Goal: Find specific page/section: Find specific page/section

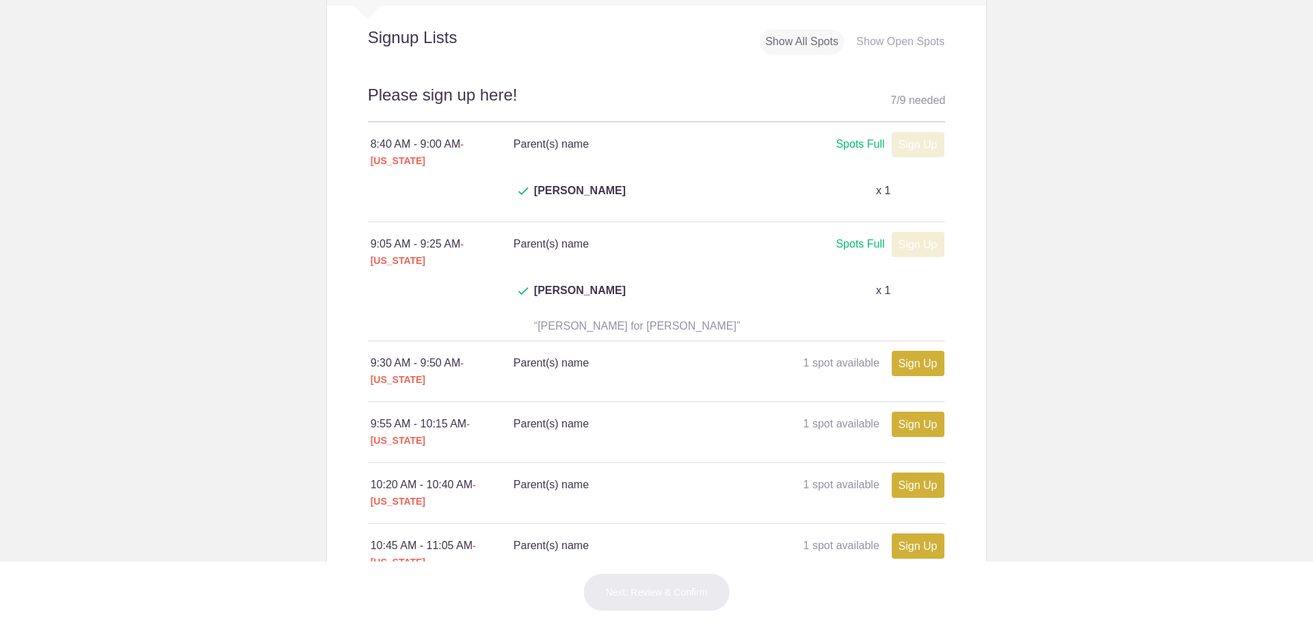
scroll to position [752, 0]
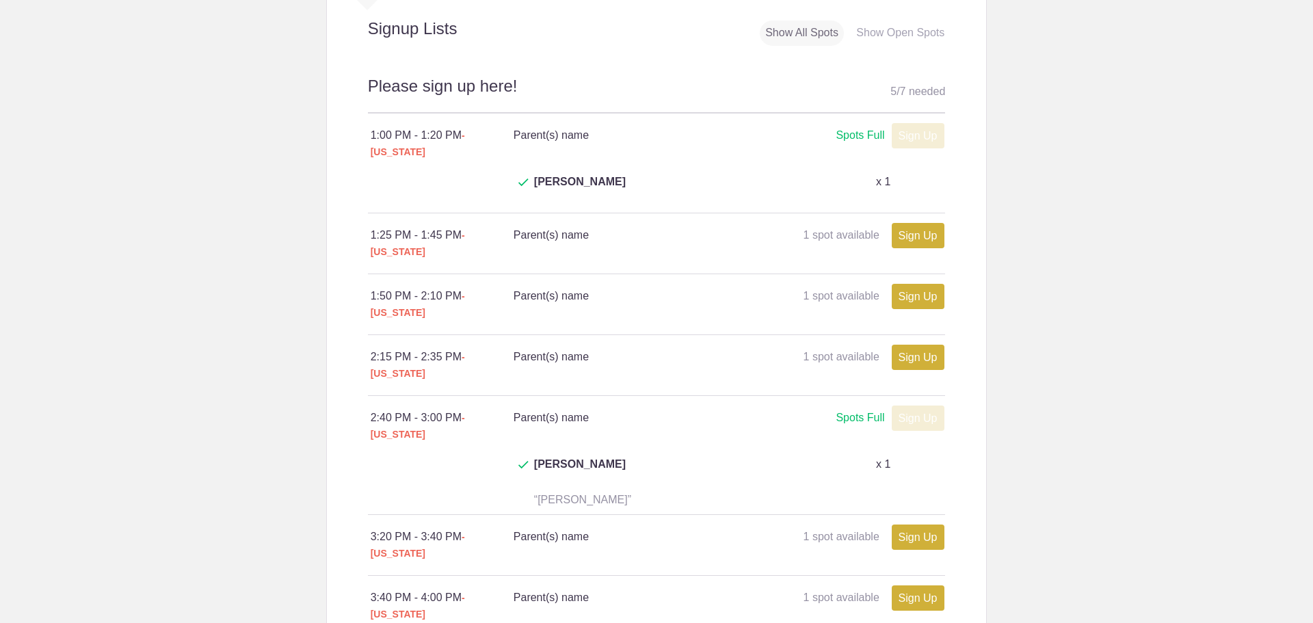
scroll to position [752, 0]
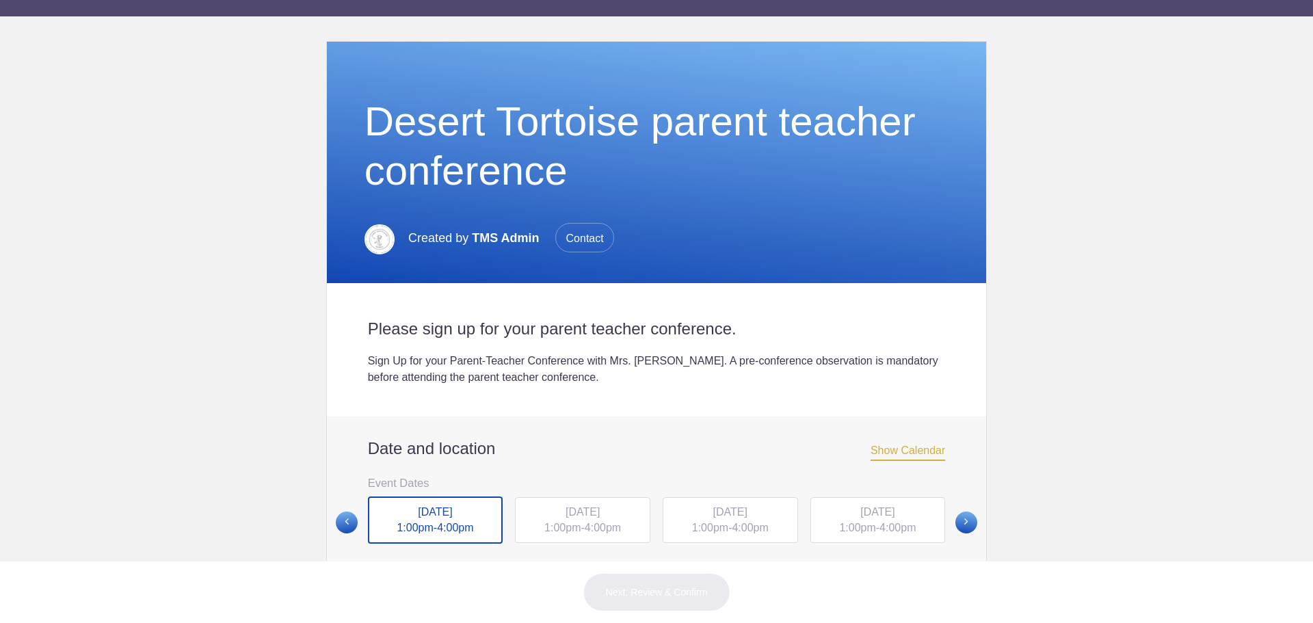
scroll to position [68, 0]
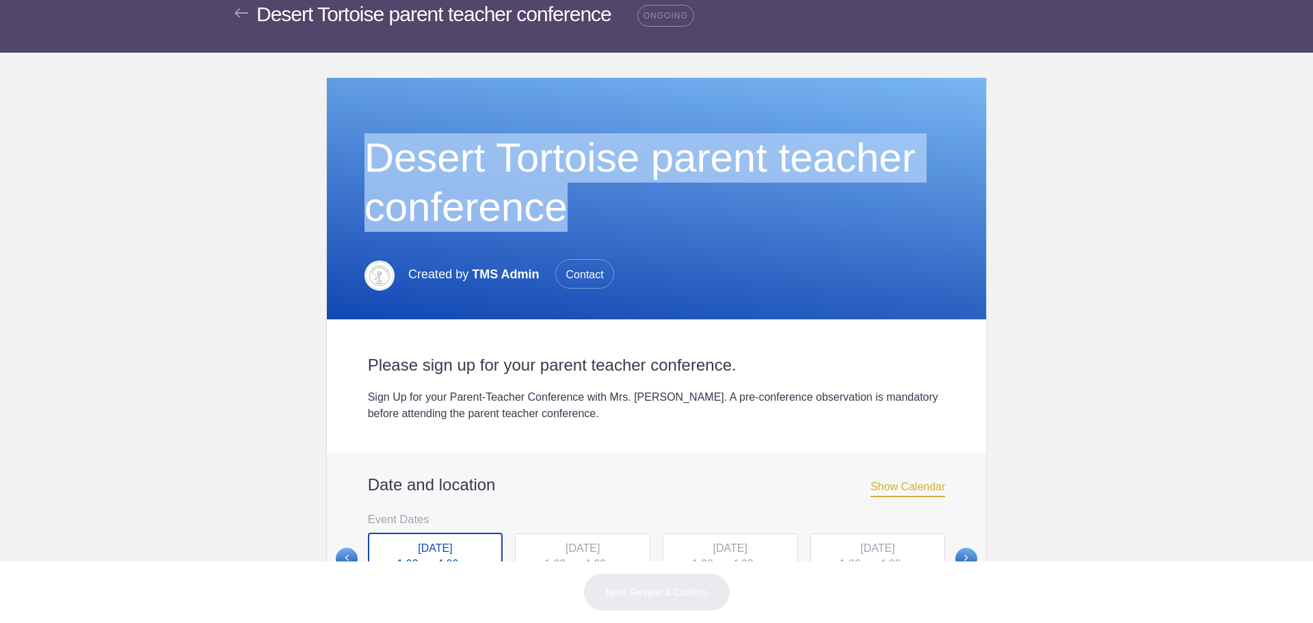
drag, startPoint x: 459, startPoint y: 162, endPoint x: 648, endPoint y: 205, distance: 192.9
click at [648, 205] on div "Desert Tortoise parent teacher conference" at bounding box center [656, 182] width 605 height 153
copy h1 "Desert Tortoise parent teacher conference"
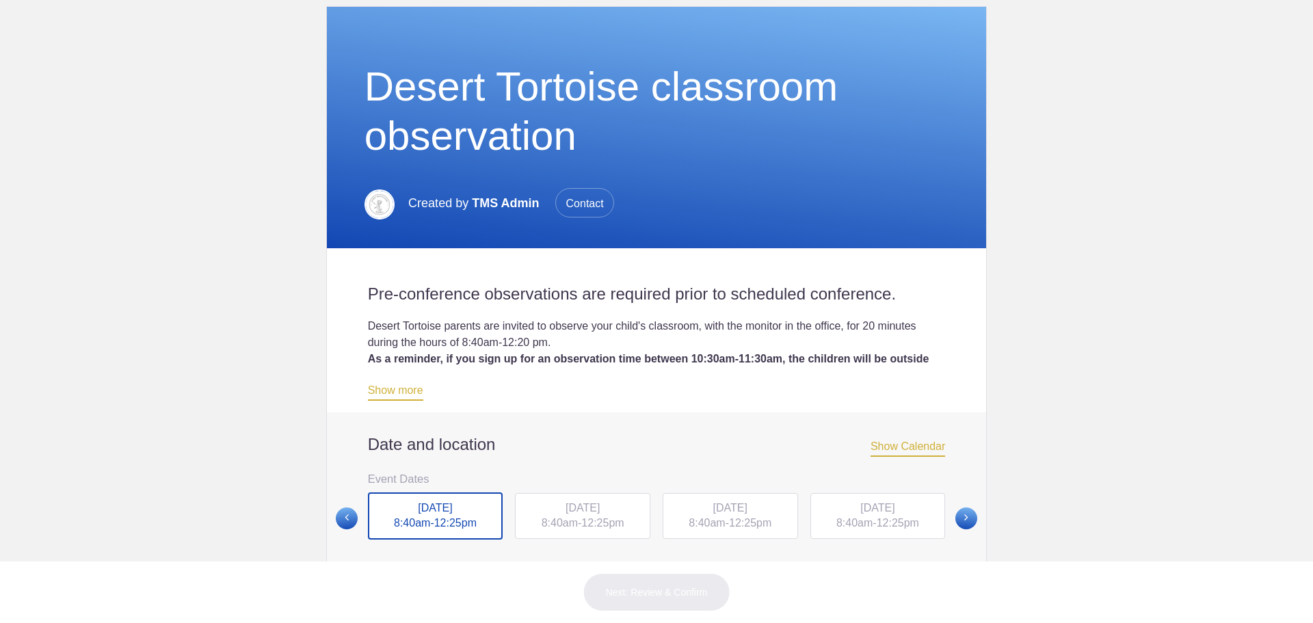
scroll to position [137, 0]
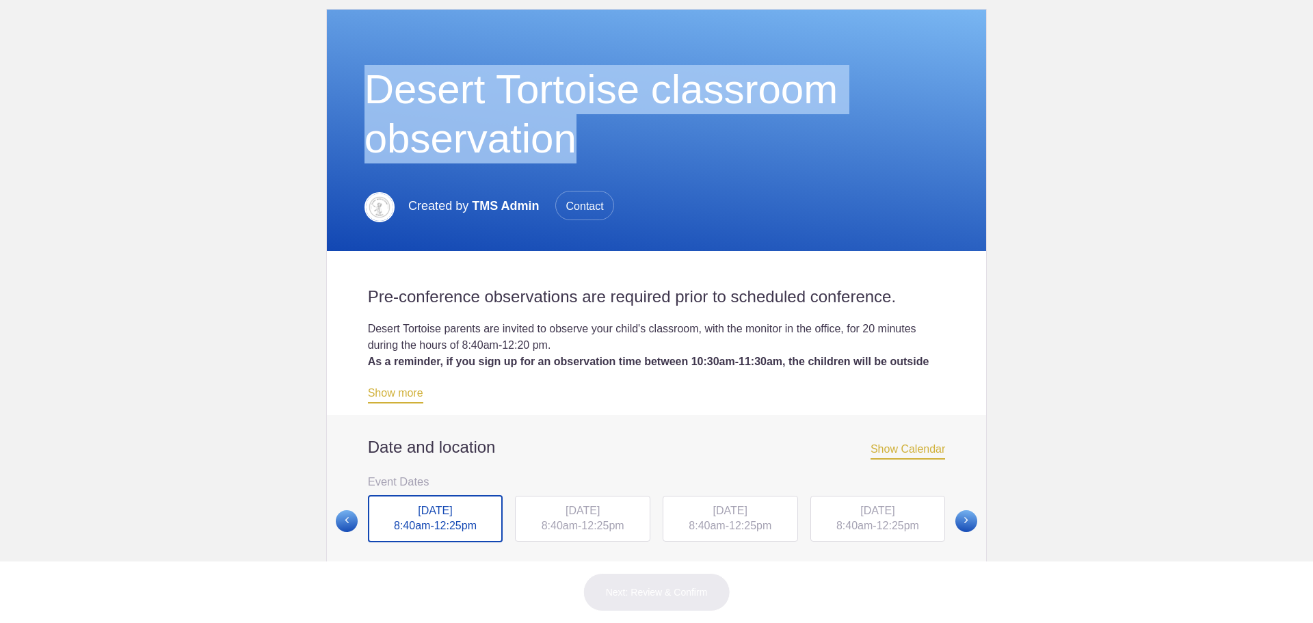
drag, startPoint x: 363, startPoint y: 86, endPoint x: 799, endPoint y: 146, distance: 440.4
click at [799, 146] on h1 "Desert Tortoise classroom observation" at bounding box center [656, 114] width 585 height 98
copy h1 "Desert Tortoise classroom observation"
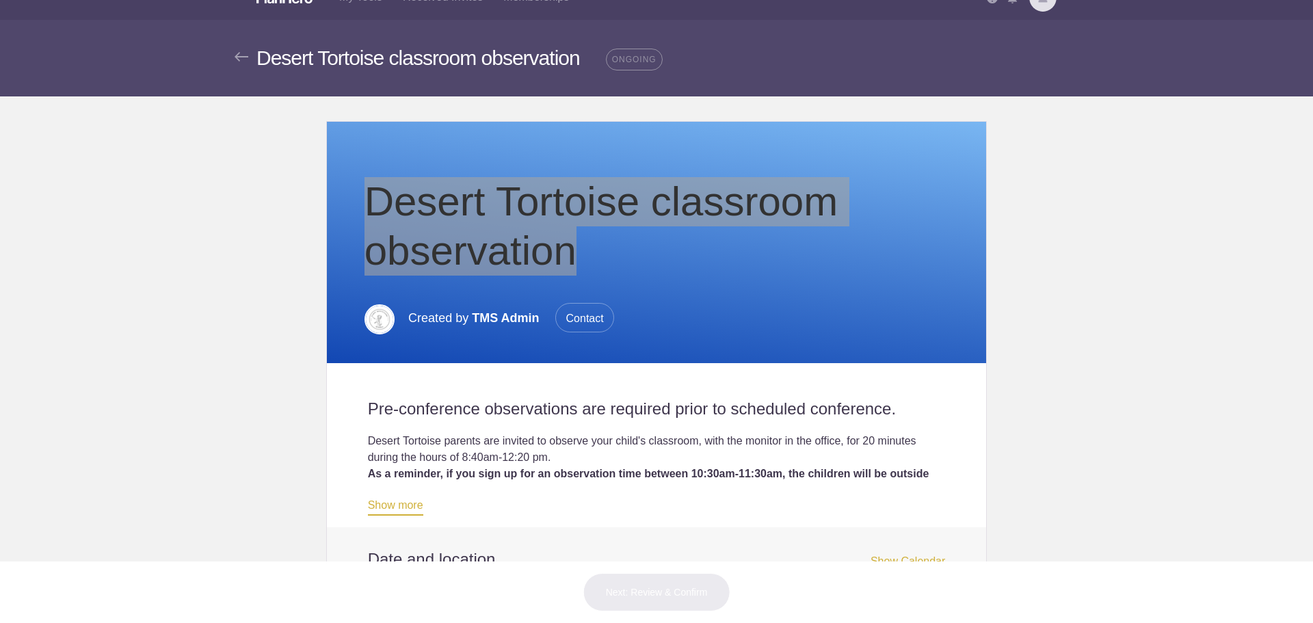
scroll to position [0, 0]
